Goal: Transaction & Acquisition: Obtain resource

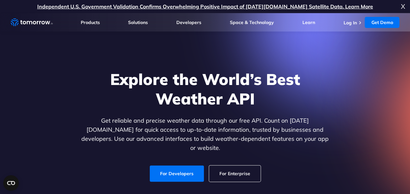
scroll to position [4, 0]
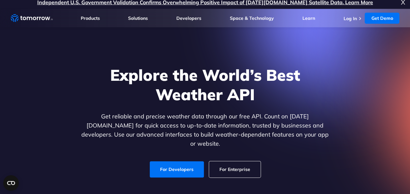
click at [178, 98] on h1 "Explore the World’s Best Weather API" at bounding box center [205, 84] width 250 height 39
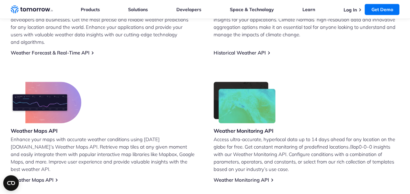
scroll to position [348, 0]
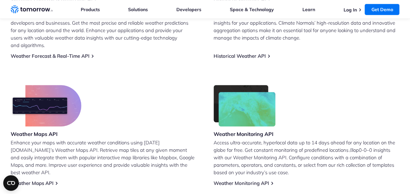
click at [89, 85] on div "Weather Maps API Enhance your maps with accurate weather conditions using Tomor…" at bounding box center [104, 135] width 186 height 101
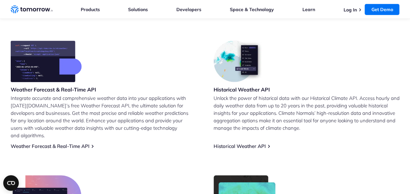
scroll to position [254, 0]
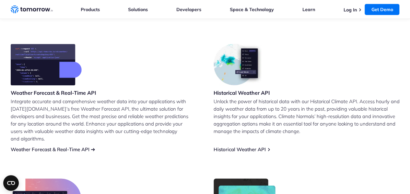
click at [65, 146] on link "Weather Forecast & Real-Time API" at bounding box center [50, 149] width 79 height 6
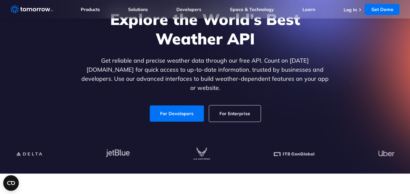
scroll to position [60, 0]
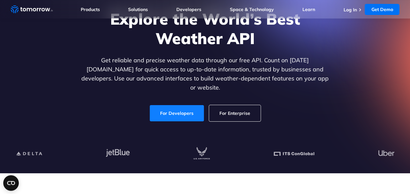
click at [170, 105] on link "For Developers" at bounding box center [177, 113] width 54 height 16
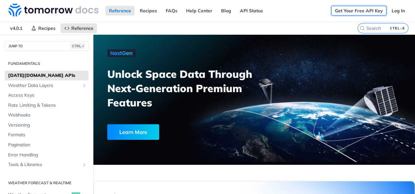
click at [343, 10] on link "Get Your Free API Key" at bounding box center [358, 11] width 55 height 10
click at [307, 22] on nav "v4.0.1 Recipes Reference" at bounding box center [179, 28] width 358 height 13
click at [252, 8] on link "API Status" at bounding box center [251, 11] width 30 height 10
click at [173, 10] on link "FAQs" at bounding box center [171, 11] width 19 height 10
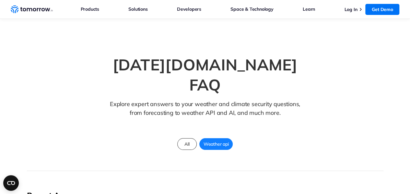
scroll to position [21, 0]
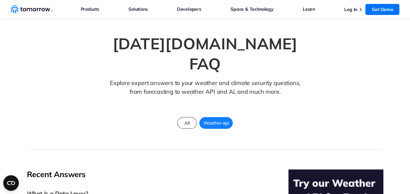
click at [215, 119] on span "Weather api" at bounding box center [216, 123] width 33 height 8
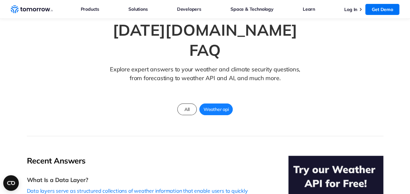
scroll to position [0, 0]
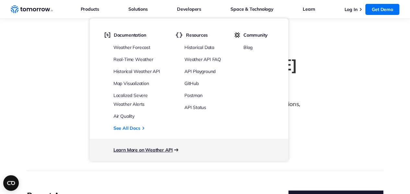
click at [147, 149] on link "Learn More on Weather API" at bounding box center [143, 150] width 59 height 6
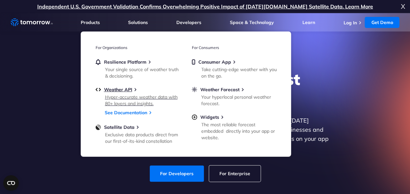
click at [119, 94] on div "Hyper-accurate weather data with 80+ layers and insights." at bounding box center [143, 100] width 76 height 13
click at [123, 95] on div "Hyper-accurate weather data with 80+ layers and insights." at bounding box center [143, 100] width 76 height 13
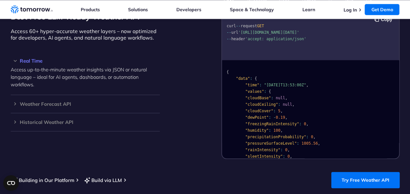
scroll to position [590, 0]
click at [30, 58] on h3 "Real Time" at bounding box center [85, 60] width 149 height 5
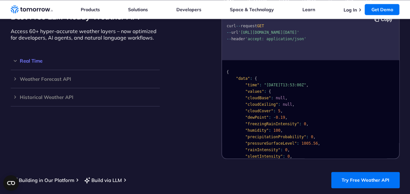
click at [30, 58] on h3 "Real Time" at bounding box center [85, 60] width 149 height 5
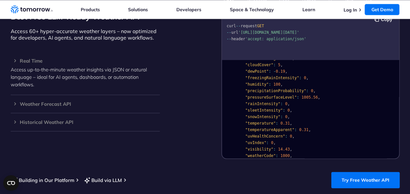
scroll to position [46, 0]
click at [359, 175] on link "Try Free Weather API" at bounding box center [365, 180] width 68 height 16
